Goal: Task Accomplishment & Management: Manage account settings

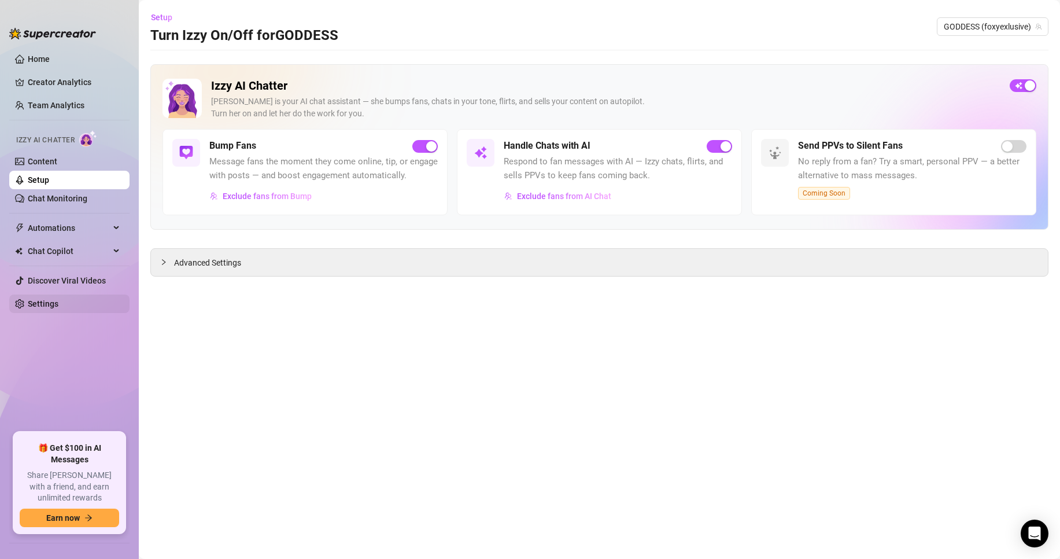
click at [58, 307] on link "Settings" at bounding box center [43, 303] width 31 height 9
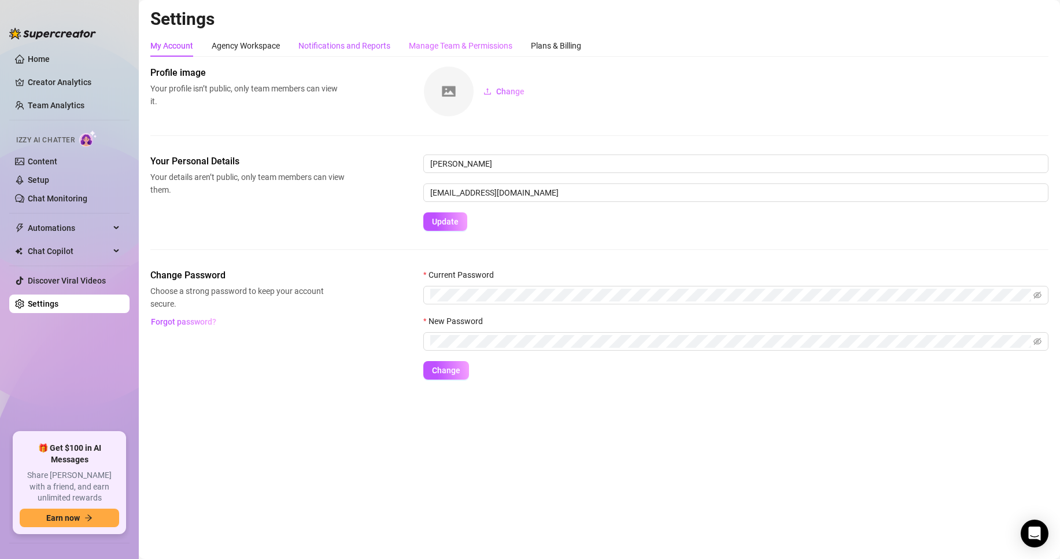
drag, startPoint x: 383, startPoint y: 41, endPoint x: 415, endPoint y: 46, distance: 32.2
click at [383, 41] on div "Notifications and Reports" at bounding box center [345, 45] width 92 height 13
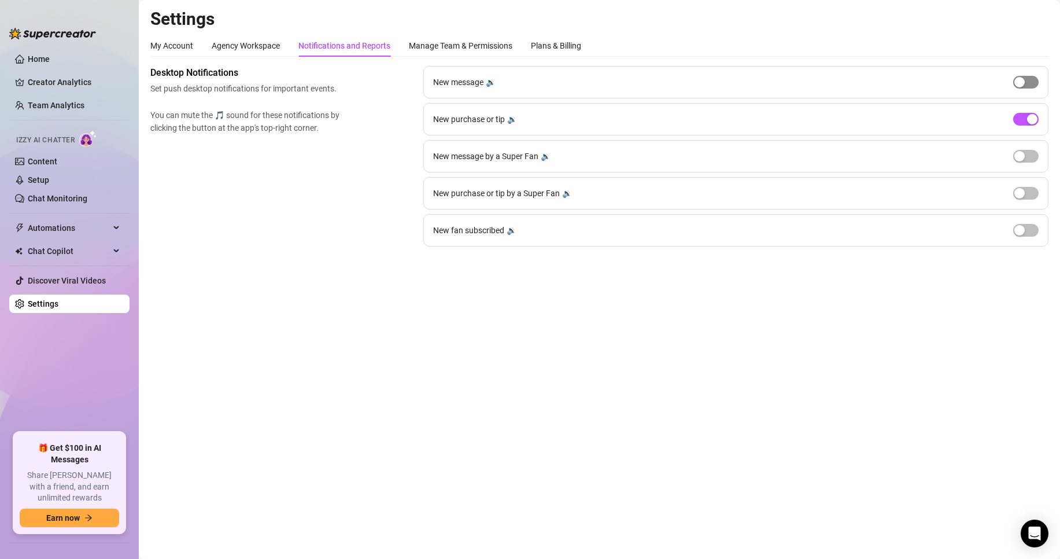
click at [1029, 82] on span "button" at bounding box center [1026, 82] width 25 height 13
click at [1029, 82] on div "button" at bounding box center [1033, 82] width 10 height 10
click at [1030, 122] on div "button" at bounding box center [1033, 119] width 10 height 10
click at [1030, 122] on span "button" at bounding box center [1026, 119] width 25 height 13
click at [1026, 78] on span "button" at bounding box center [1026, 82] width 25 height 13
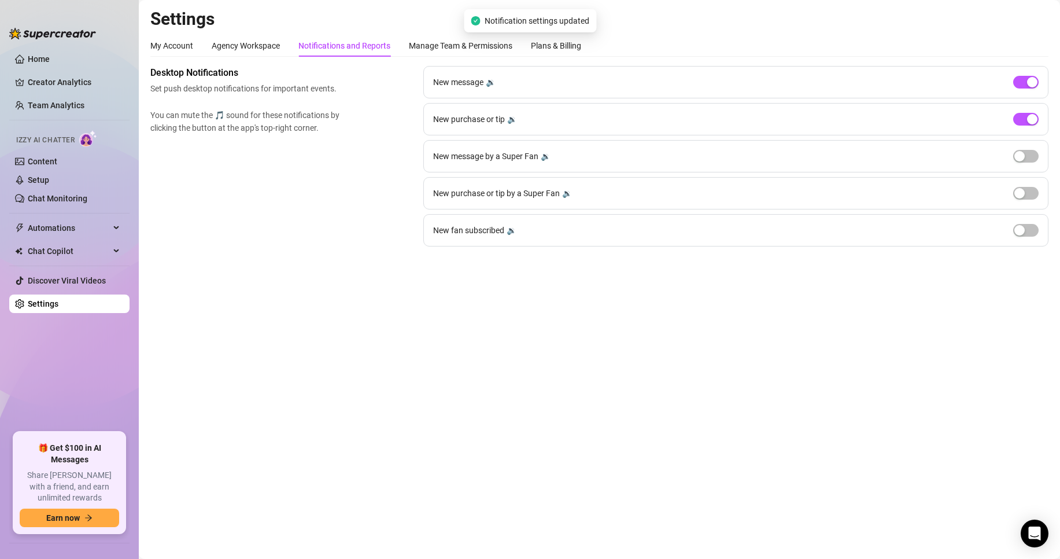
drag, startPoint x: 1026, startPoint y: 78, endPoint x: 1020, endPoint y: 104, distance: 26.1
click at [1026, 79] on span "button" at bounding box center [1026, 82] width 25 height 13
click at [1034, 119] on div "button" at bounding box center [1033, 119] width 10 height 10
click at [1034, 119] on span "button" at bounding box center [1026, 119] width 25 height 13
